Goal: Find contact information: Find contact information

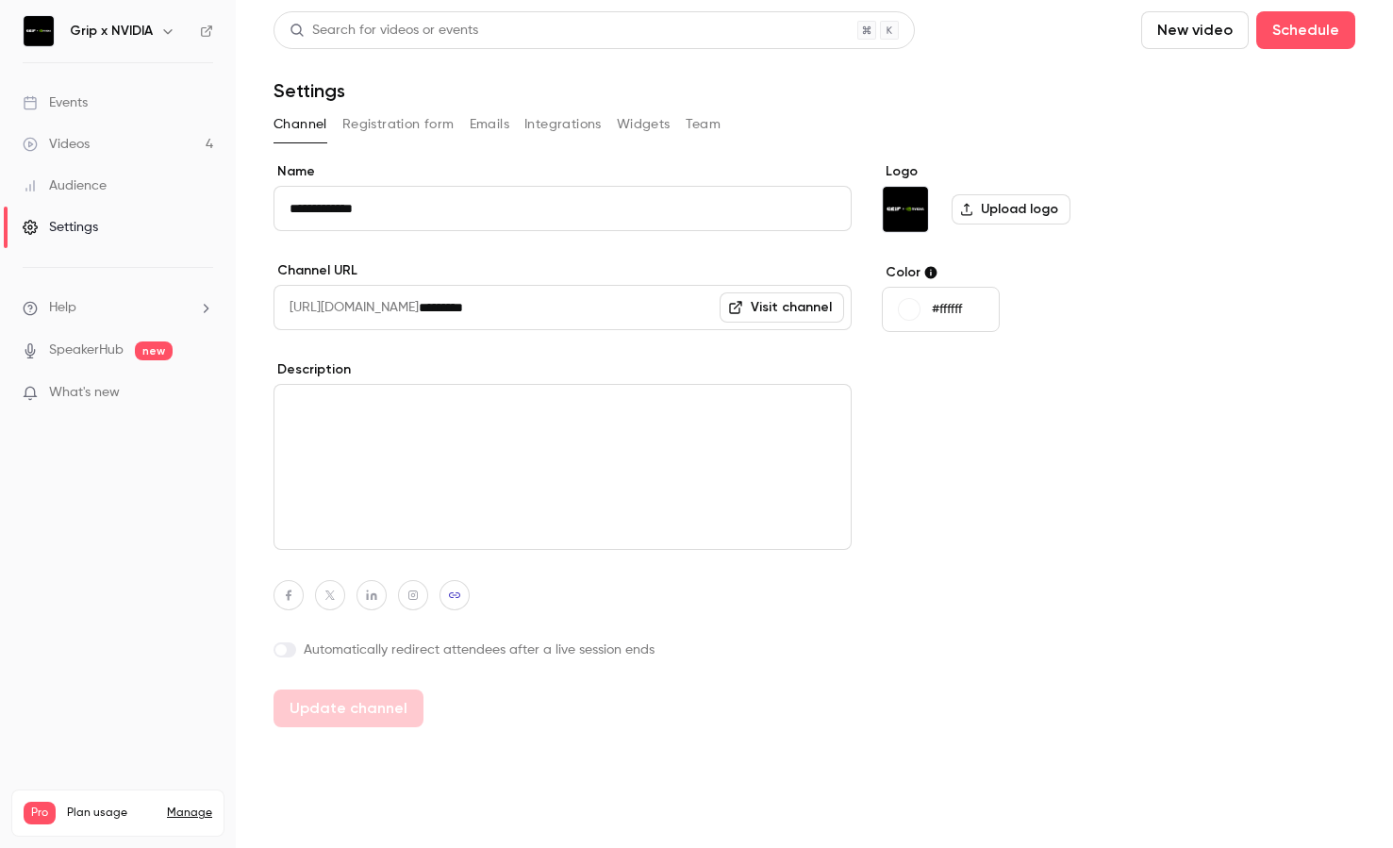
scroll to position [764, 0]
click at [99, 31] on h6 "Grip x NVIDIA" at bounding box center [111, 31] width 83 height 19
click at [85, 96] on div "Events" at bounding box center [55, 102] width 65 height 19
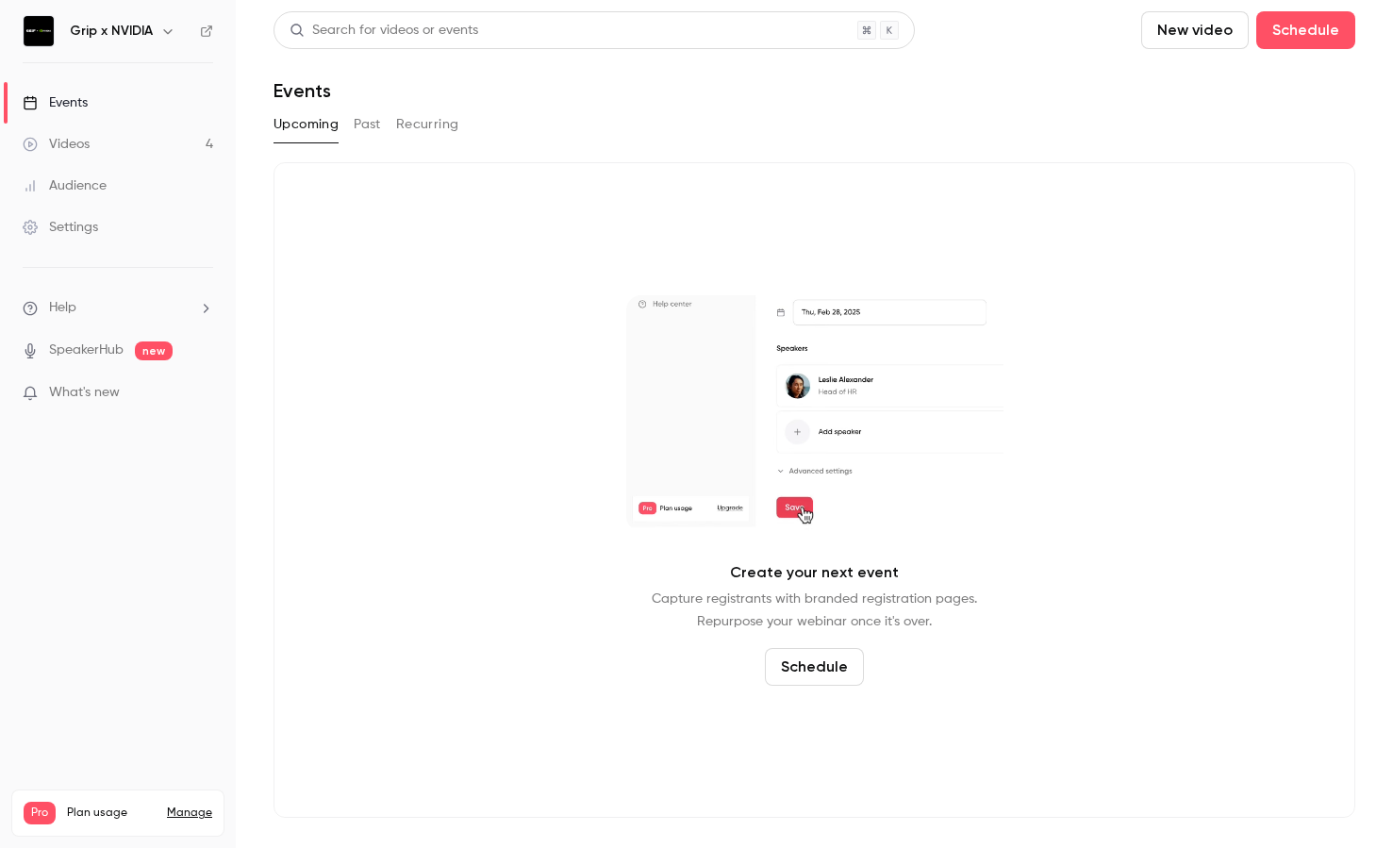
click at [112, 295] on ul "Help SpeakerHub new What's new" at bounding box center [118, 352] width 236 height 169
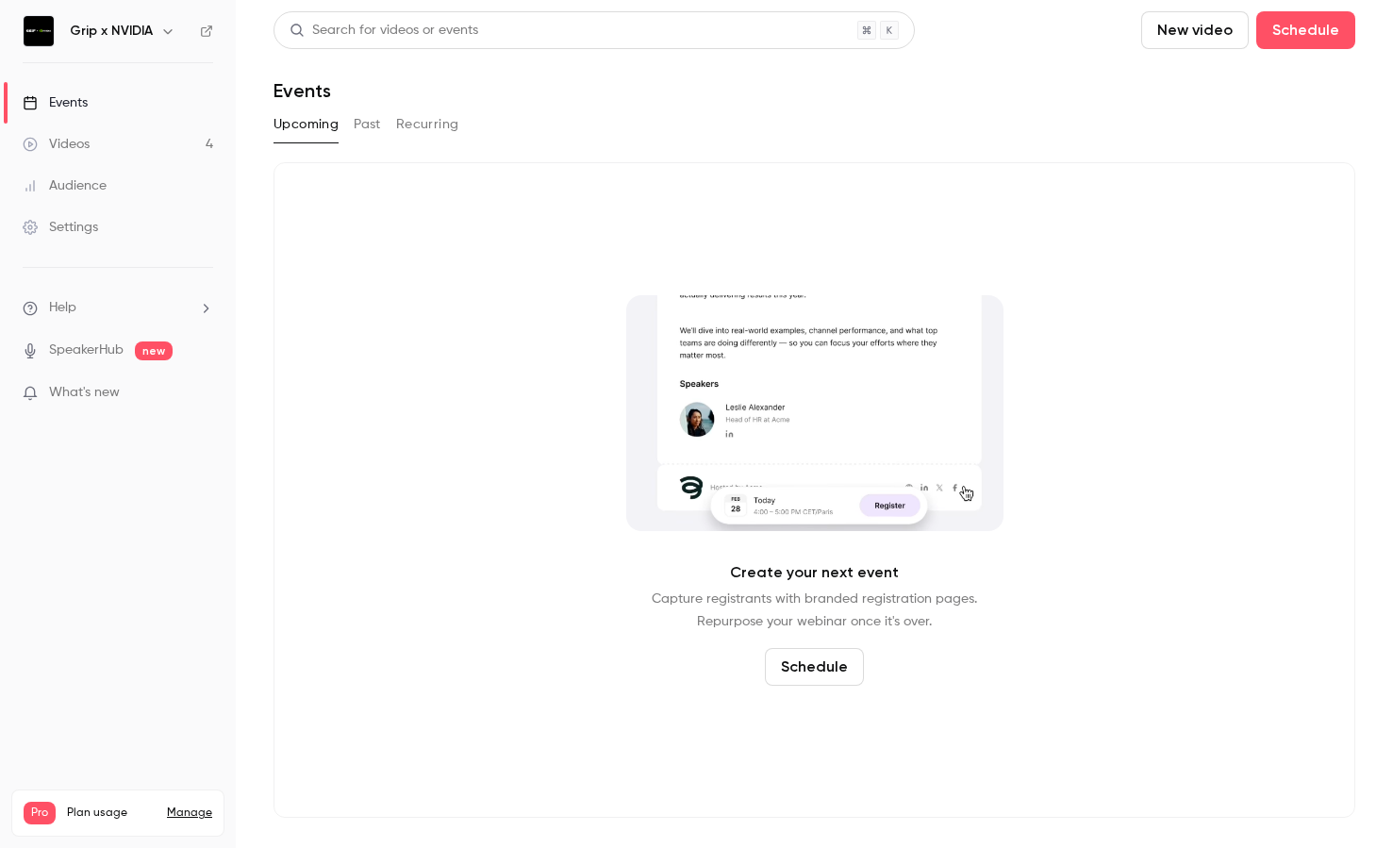
click at [118, 309] on li "Help" at bounding box center [118, 308] width 191 height 20
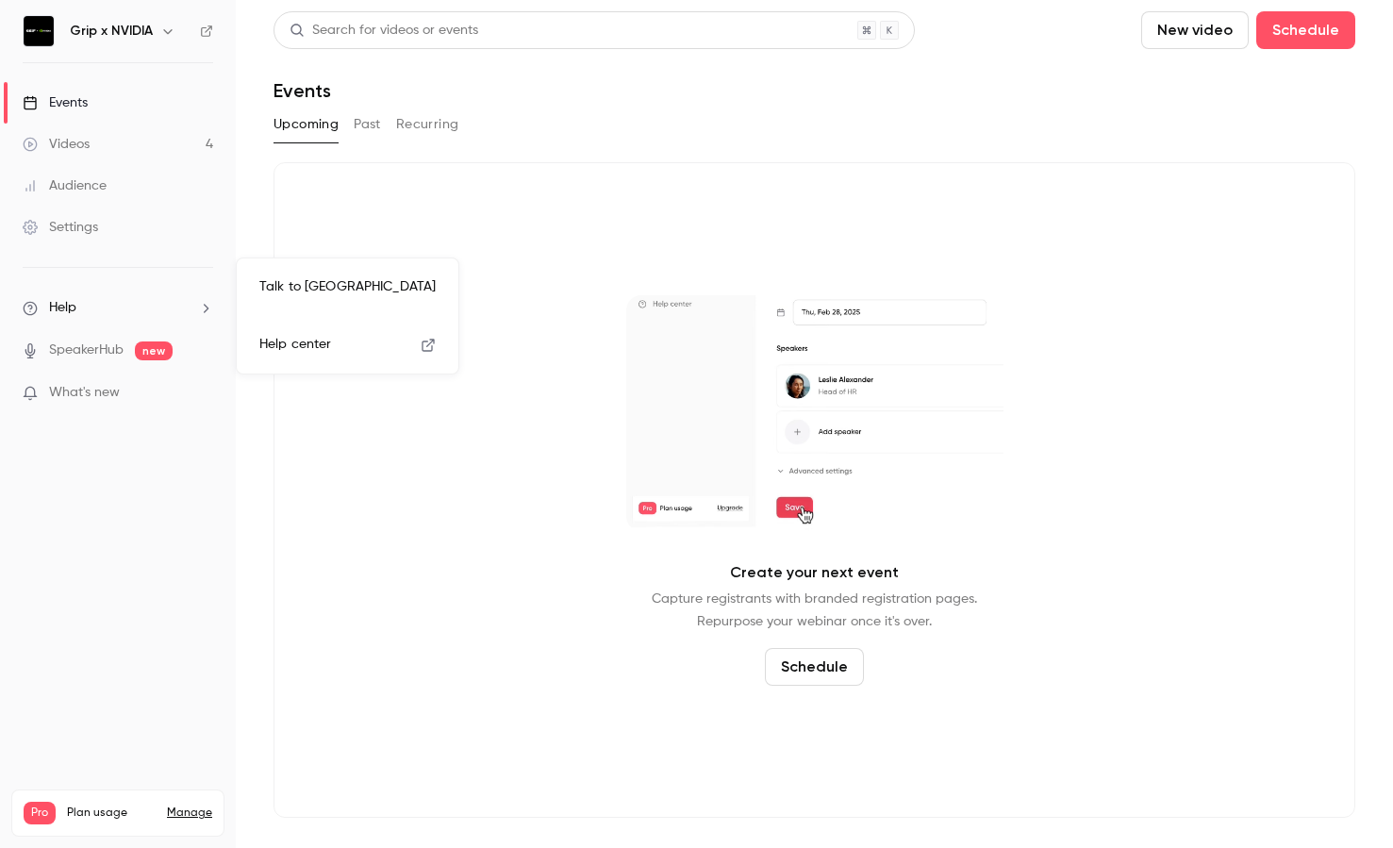
click at [301, 276] on link "Talk to [GEOGRAPHIC_DATA]" at bounding box center [347, 287] width 207 height 50
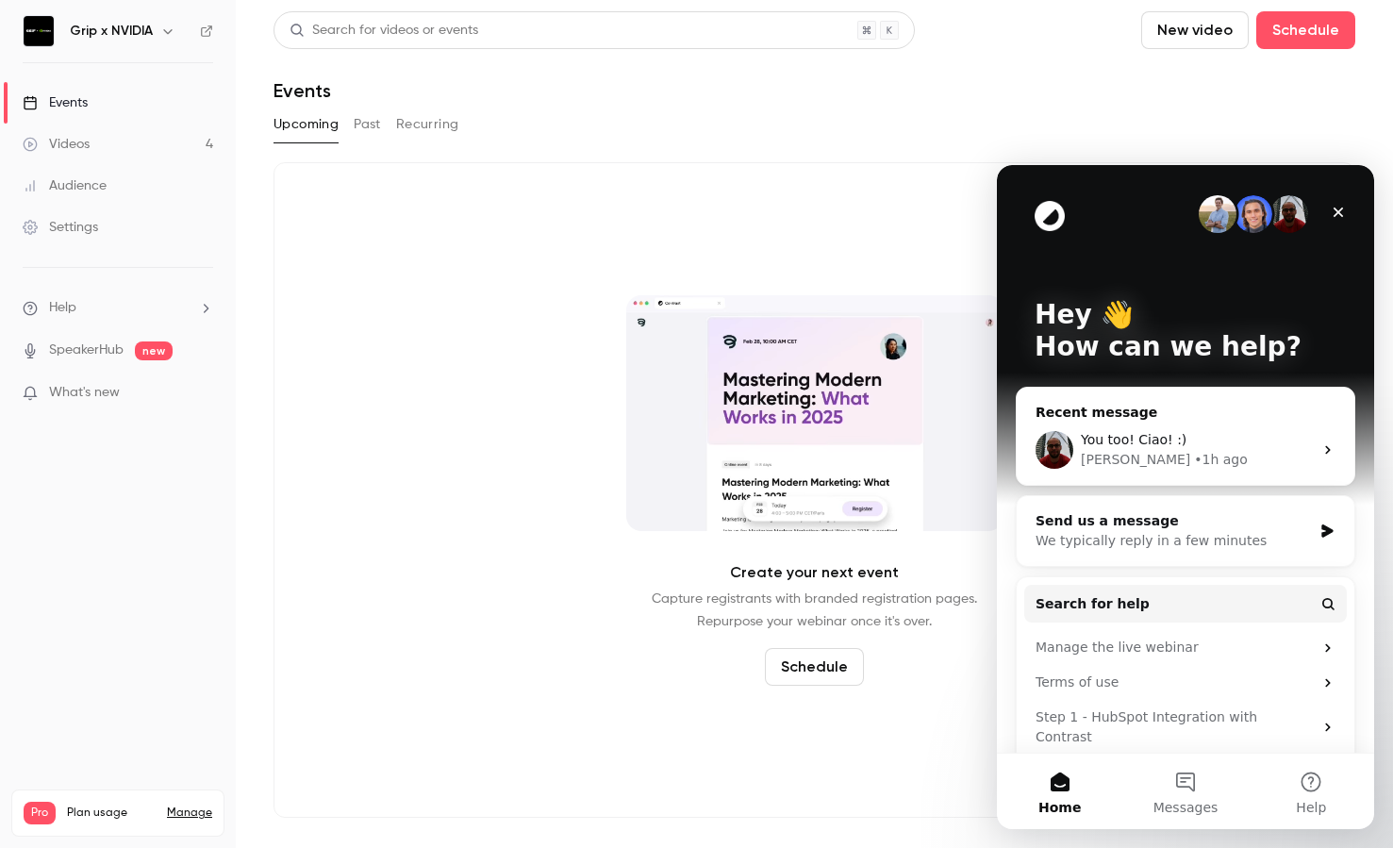
click at [1208, 430] on div "You too! Ciao! :)" at bounding box center [1197, 440] width 232 height 20
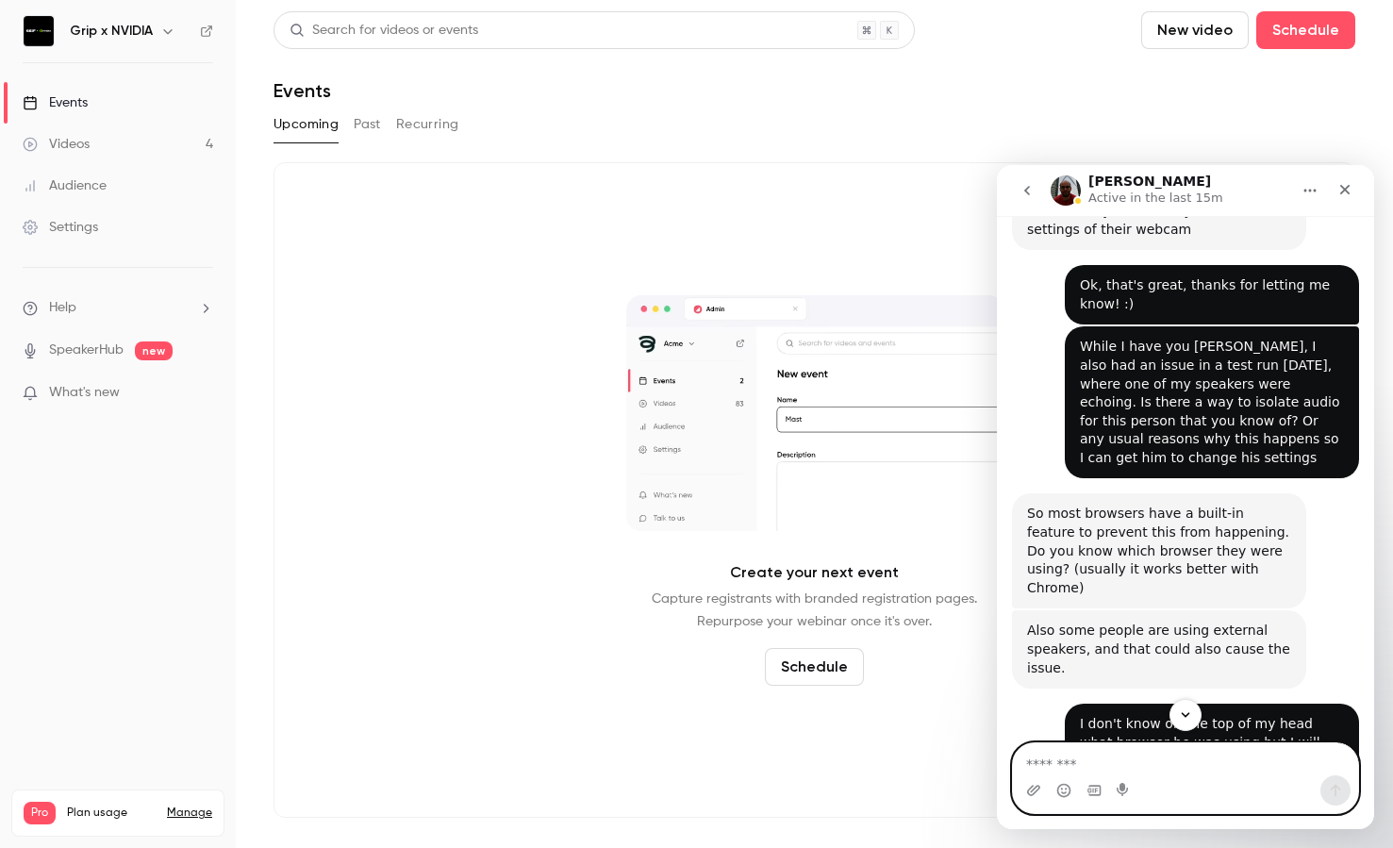
scroll to position [733, 0]
